Goal: Task Accomplishment & Management: Use online tool/utility

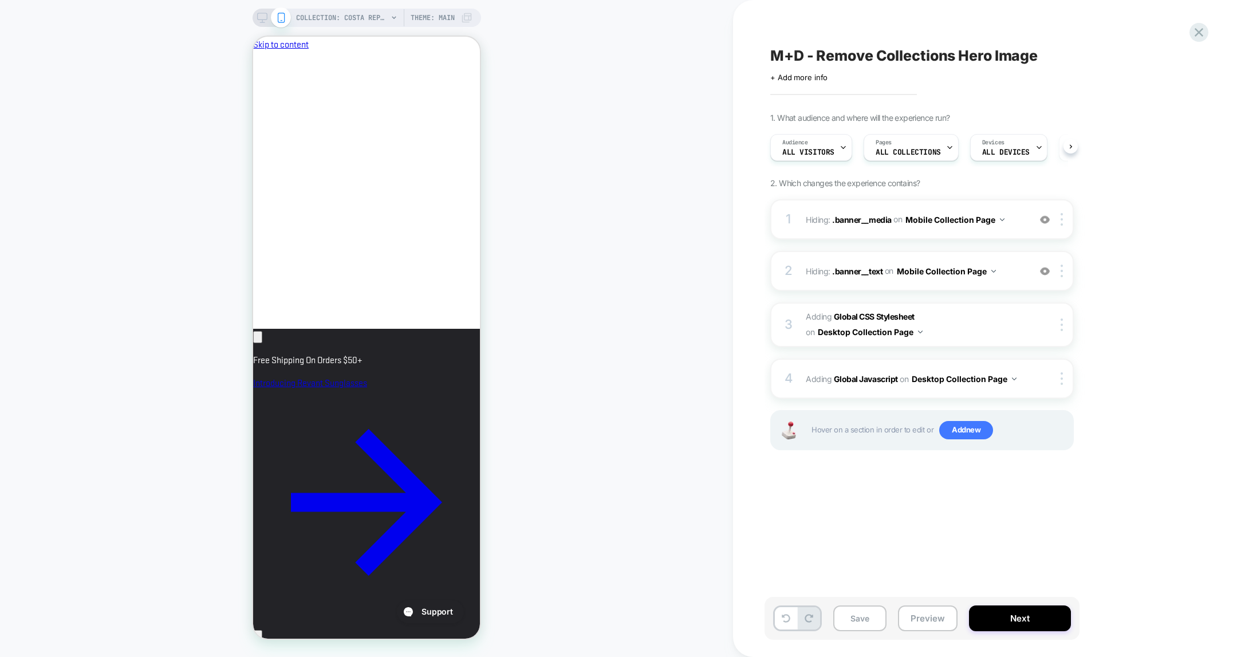
scroll to position [0, 198]
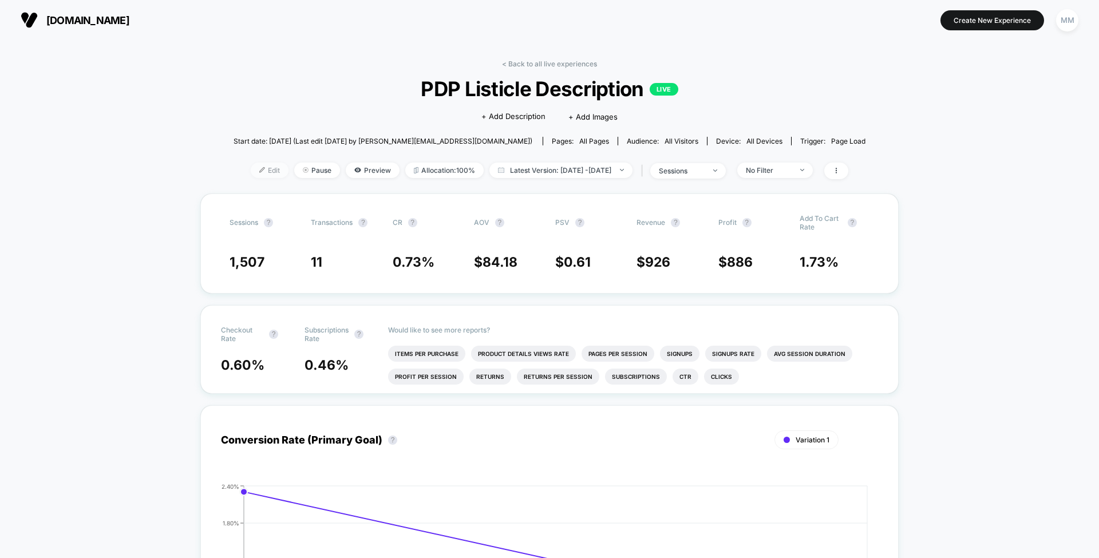
click at [254, 167] on span "Edit" at bounding box center [270, 170] width 38 height 15
drag, startPoint x: 252, startPoint y: 171, endPoint x: 233, endPoint y: 169, distance: 19.5
click at [251, 169] on span "Edit" at bounding box center [270, 170] width 38 height 15
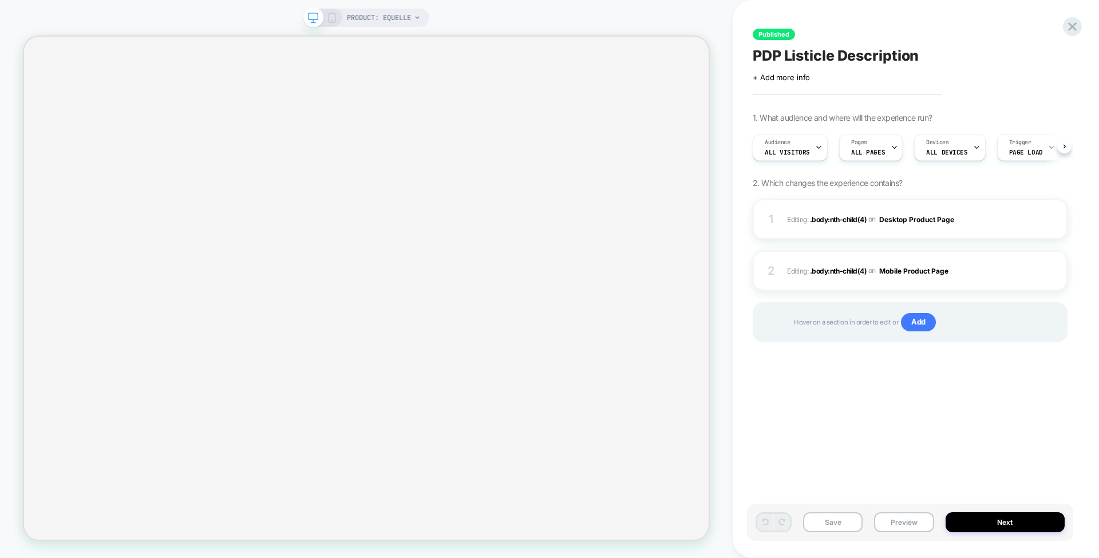
scroll to position [0, 1]
click at [407, 20] on span "PRODUCT: Equelle" at bounding box center [379, 18] width 64 height 18
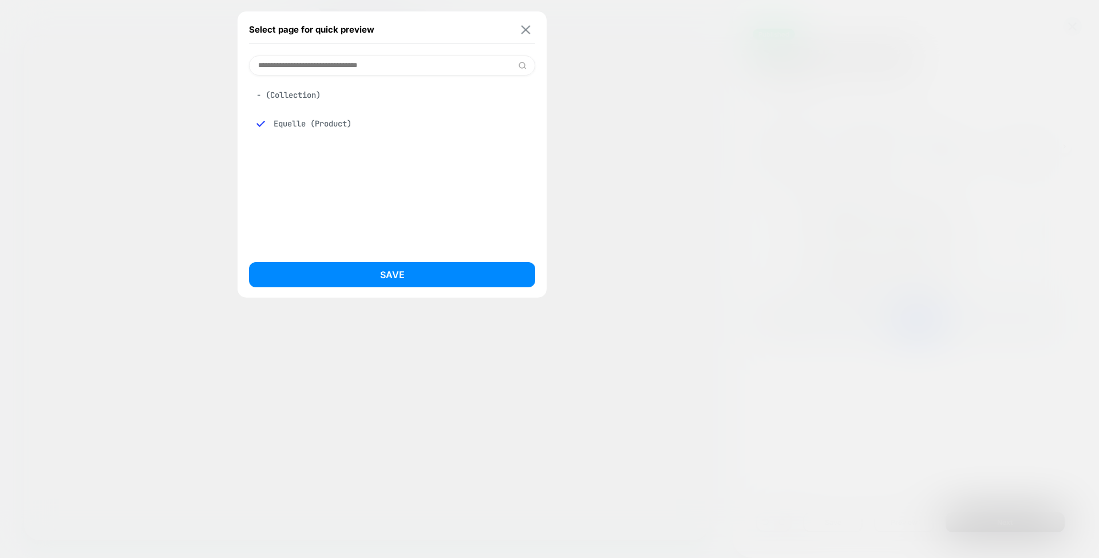
click at [530, 26] on img at bounding box center [526, 29] width 9 height 9
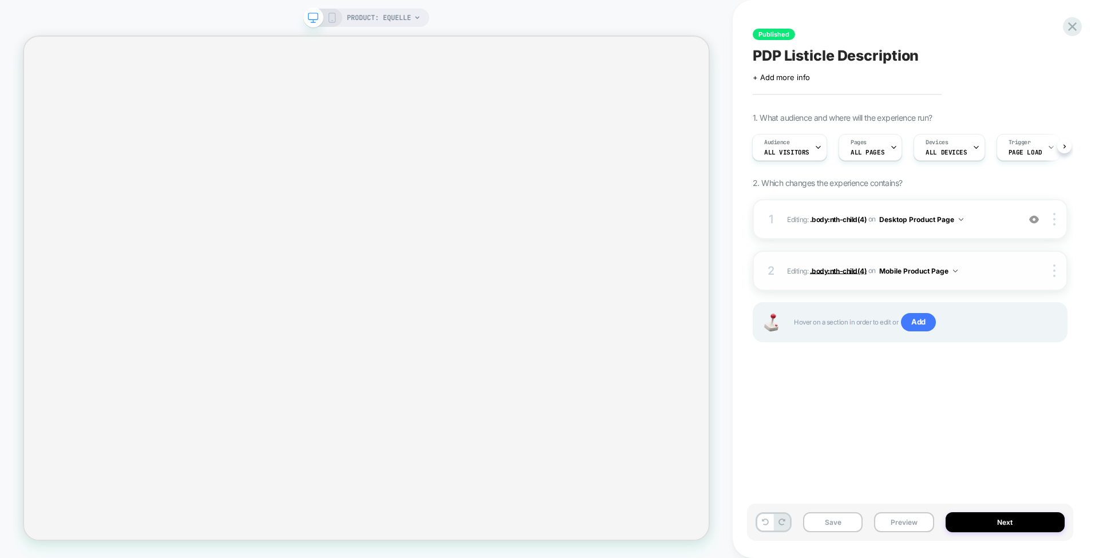
select select "**********"
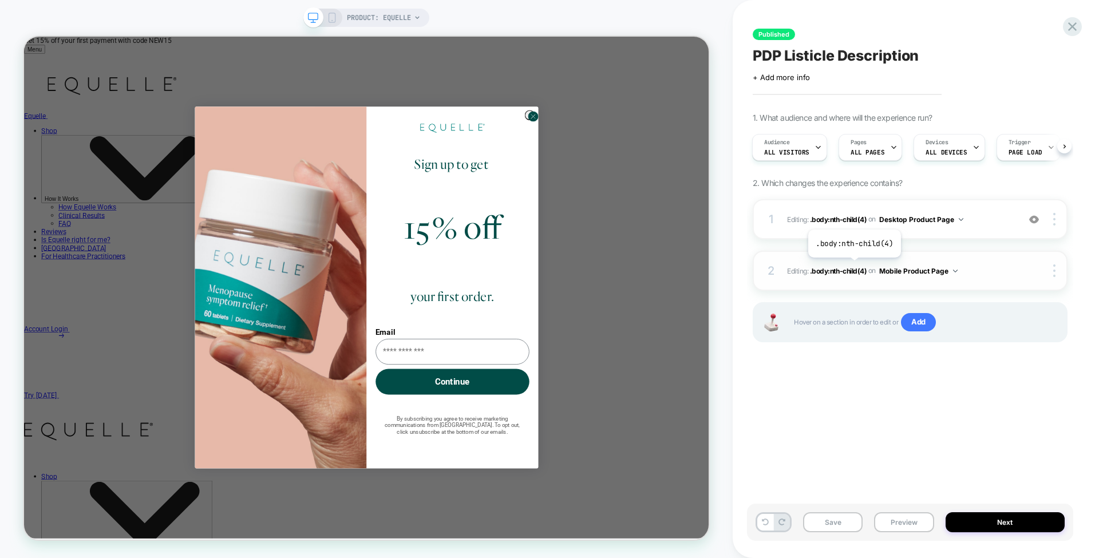
scroll to position [0, 0]
click at [700, 150] on circle "Close dialog" at bounding box center [702, 143] width 13 height 13
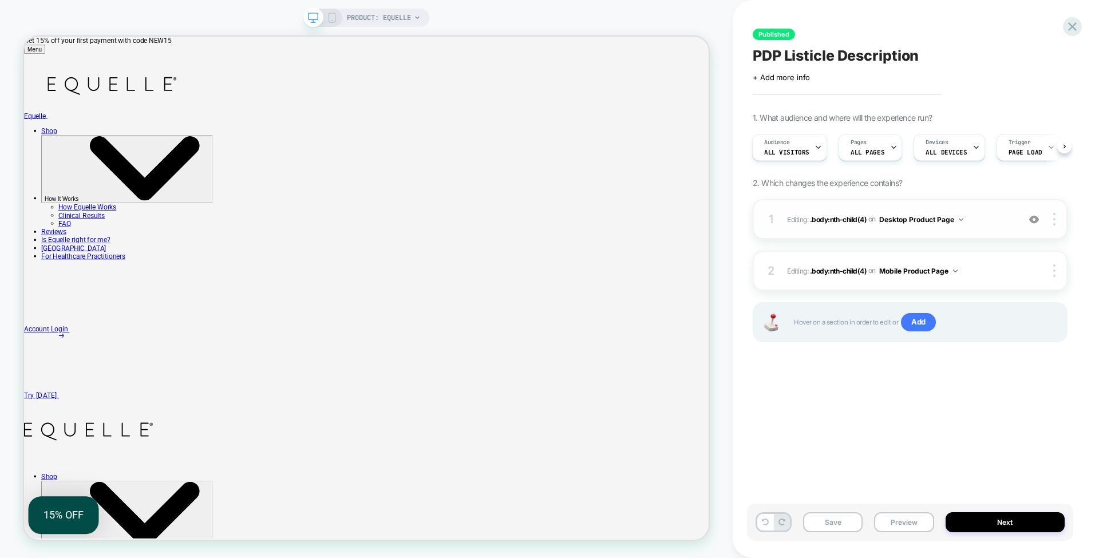
click at [1036, 217] on img at bounding box center [1034, 220] width 10 height 10
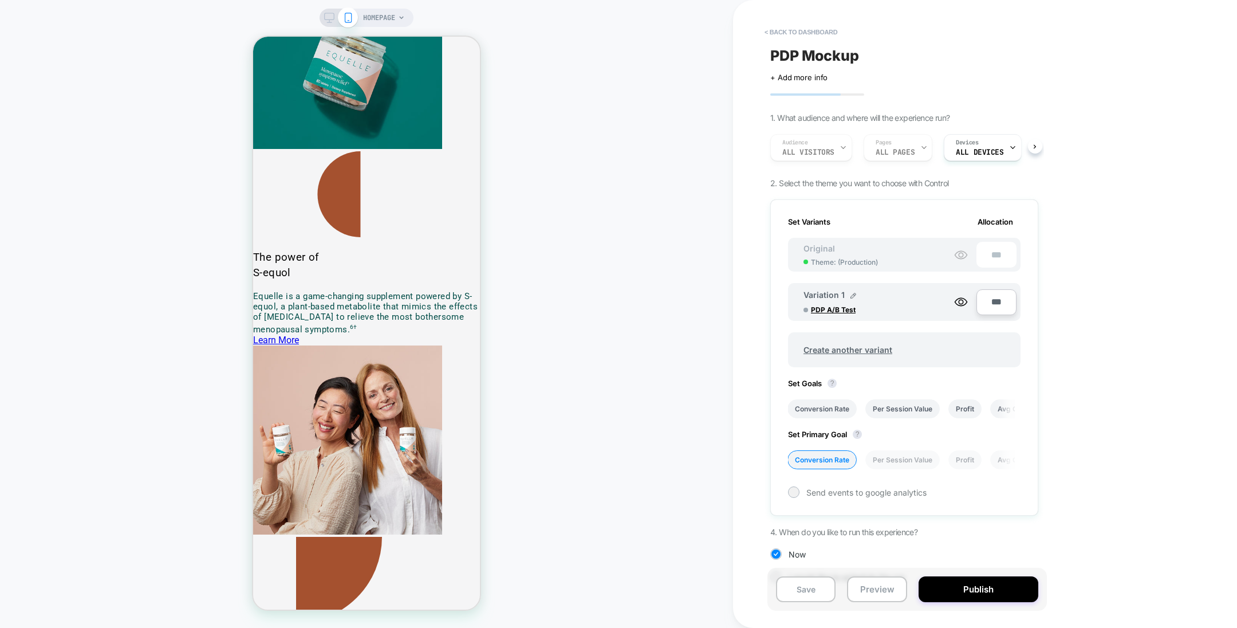
drag, startPoint x: 780, startPoint y: 35, endPoint x: 735, endPoint y: 61, distance: 52.1
click at [735, 61] on div "< back to dashboard PDP Mockup Click to edit experience details + Add more info…" at bounding box center [985, 314] width 504 height 628
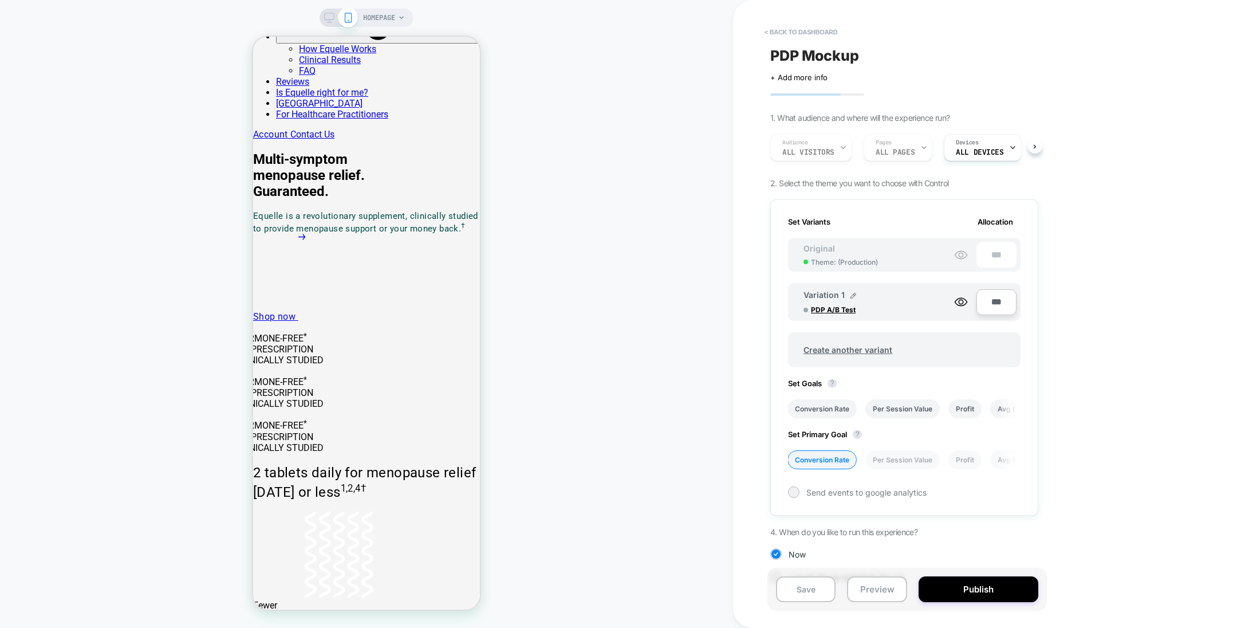
scroll to position [657, 0]
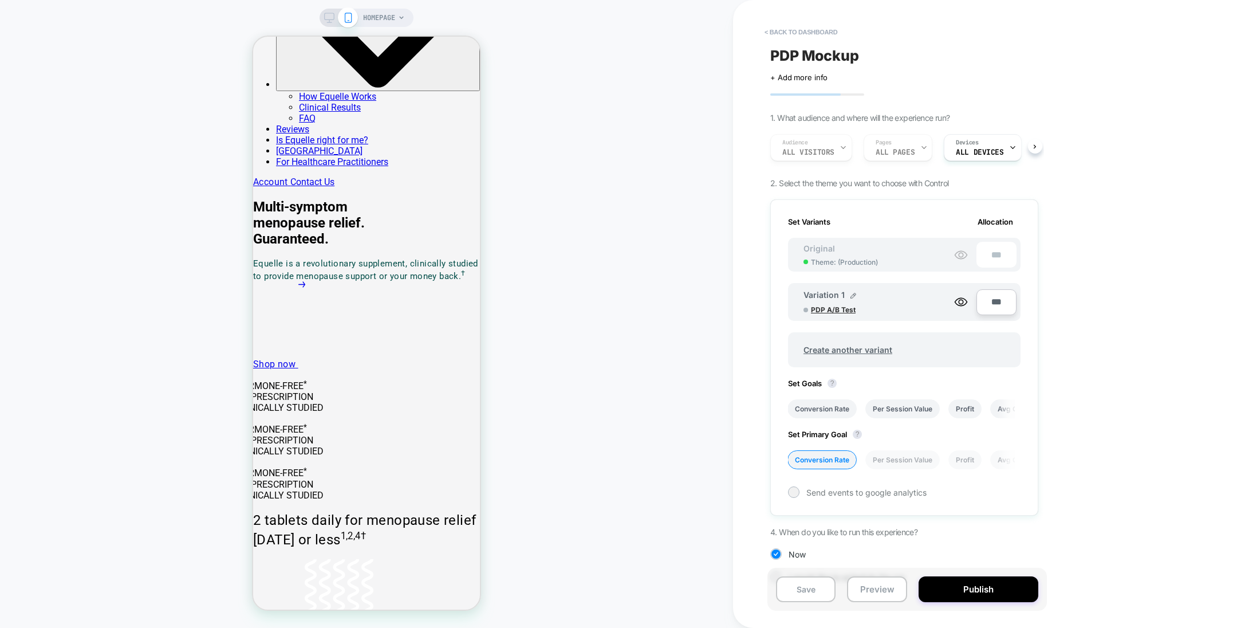
click at [845, 306] on span "PDP A/B Test" at bounding box center [854, 309] width 86 height 9
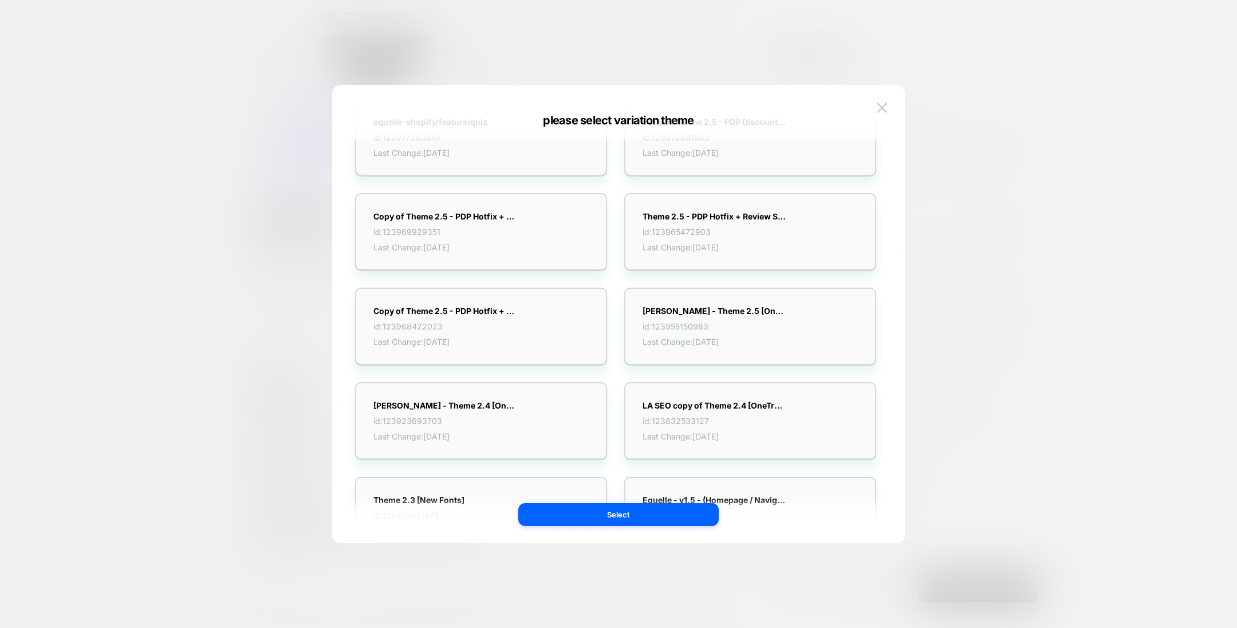
scroll to position [1649, 0]
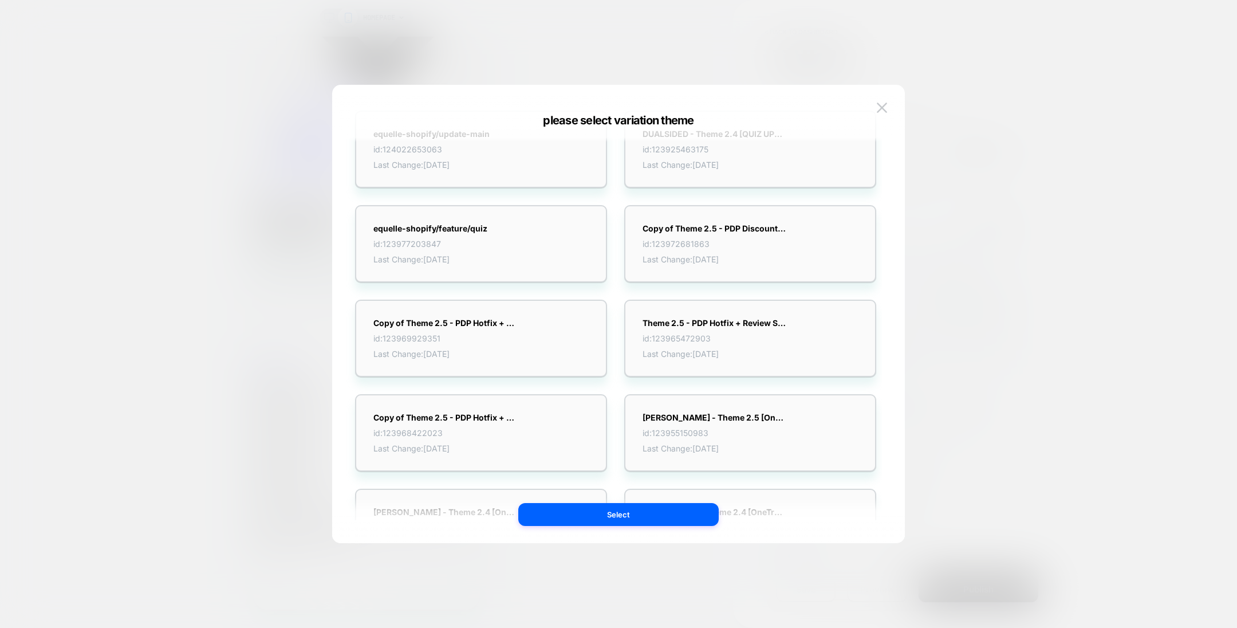
click at [878, 117] on div "please select variation theme" at bounding box center [618, 120] width 573 height 14
click at [879, 102] on img at bounding box center [882, 107] width 10 height 10
